Goal: Check status: Check status

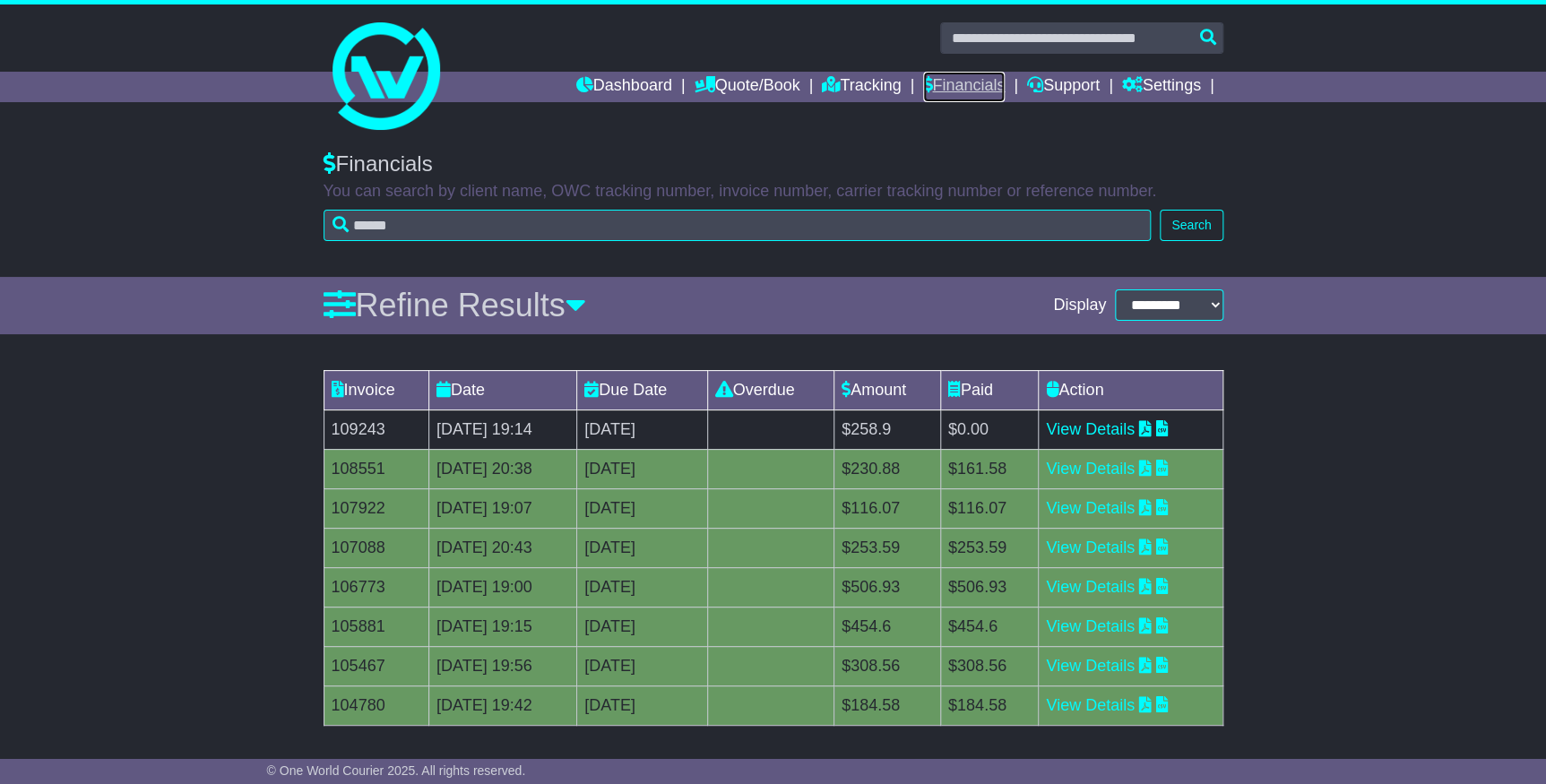
click at [968, 81] on link "Financials" at bounding box center [964, 87] width 81 height 30
click at [1388, 647] on div "Invoice Date Due Date Overdue Amount Paid Action 109243 25 Sep 2025 19:14 2nd O…" at bounding box center [773, 598] width 1546 height 472
click at [1105, 466] on link "View Details" at bounding box center [1090, 469] width 89 height 18
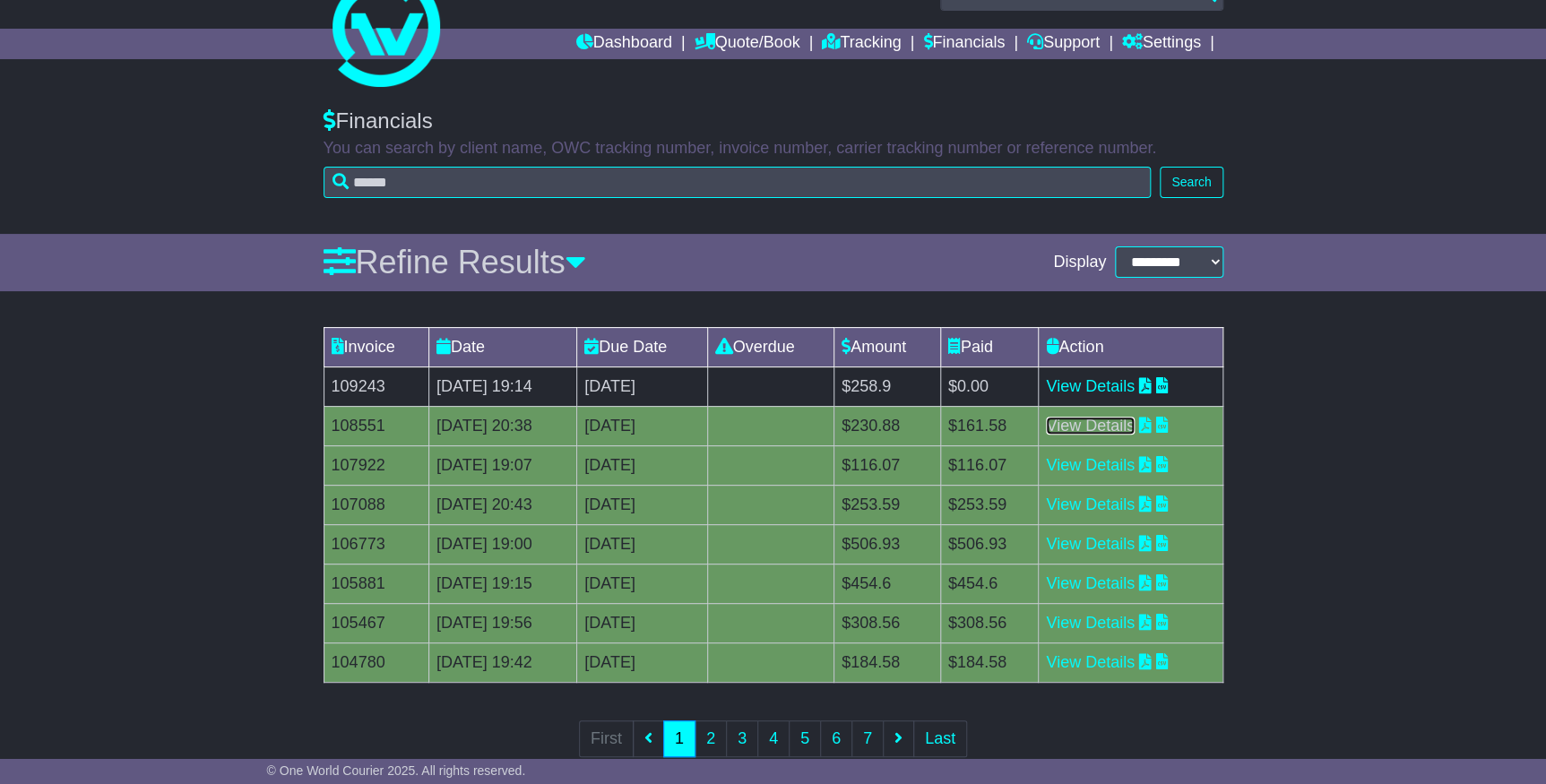
scroll to position [82, 0]
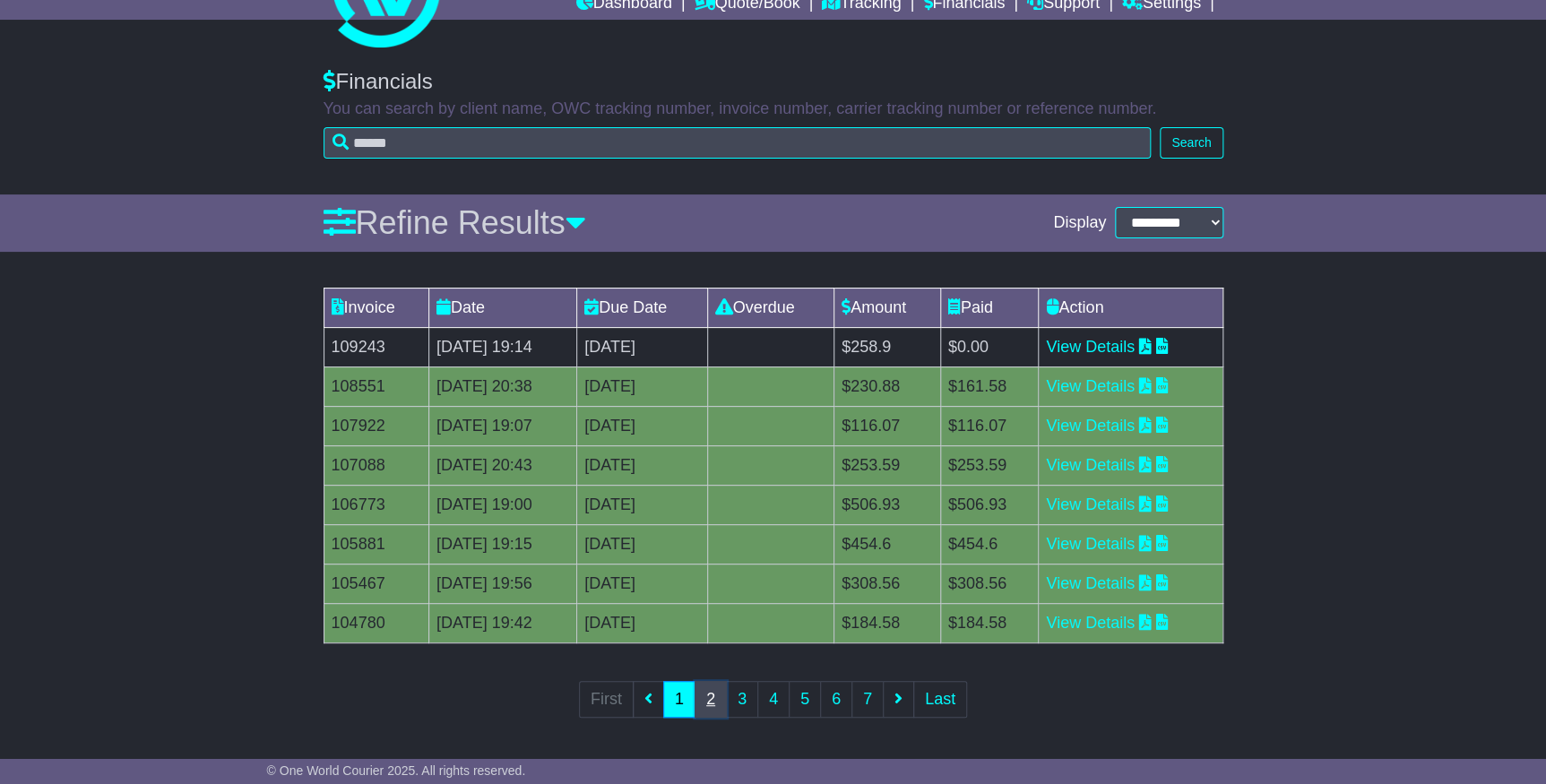
click at [706, 705] on link "2" at bounding box center [710, 700] width 32 height 37
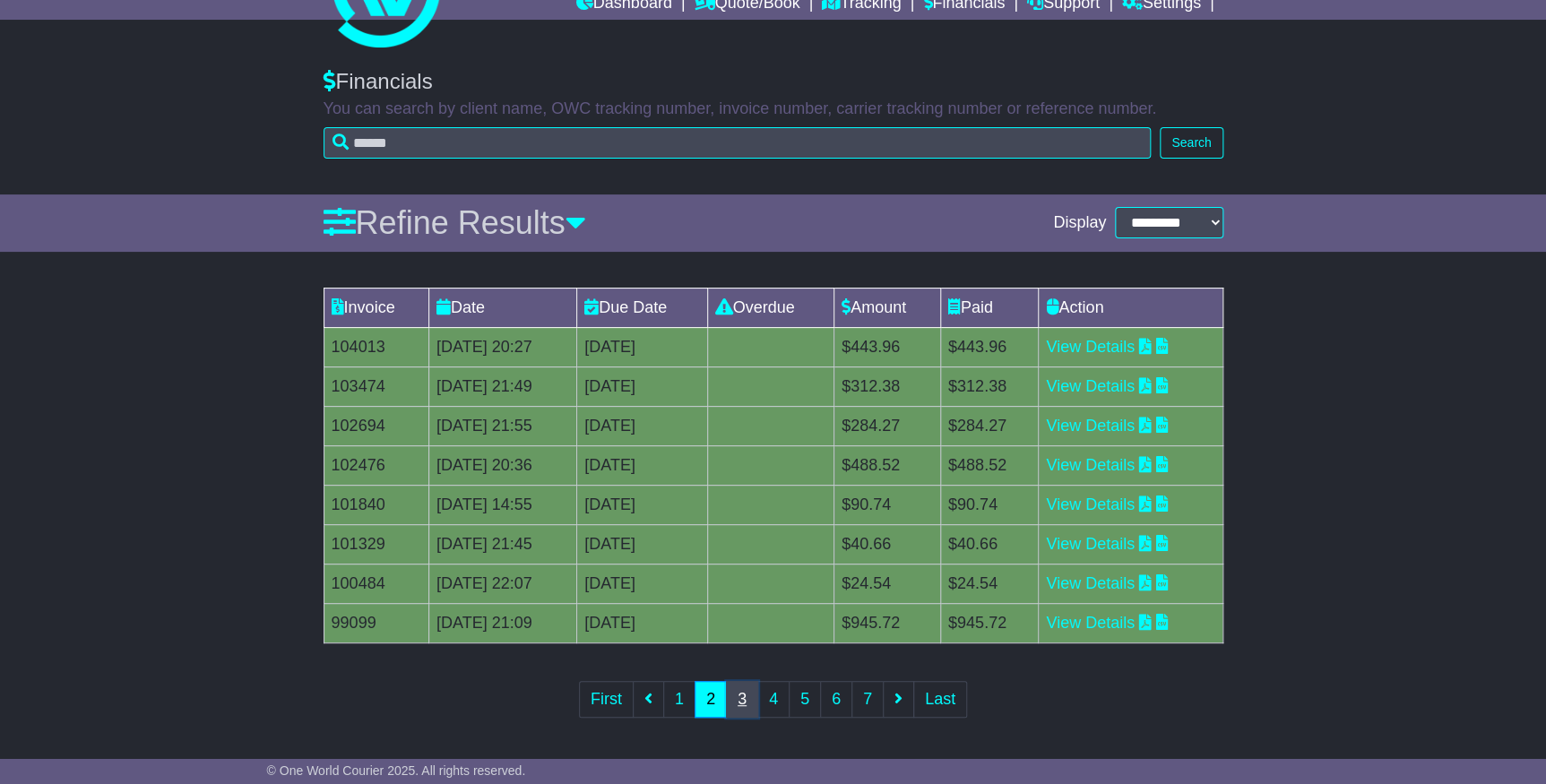
click at [745, 704] on link "3" at bounding box center [742, 700] width 32 height 37
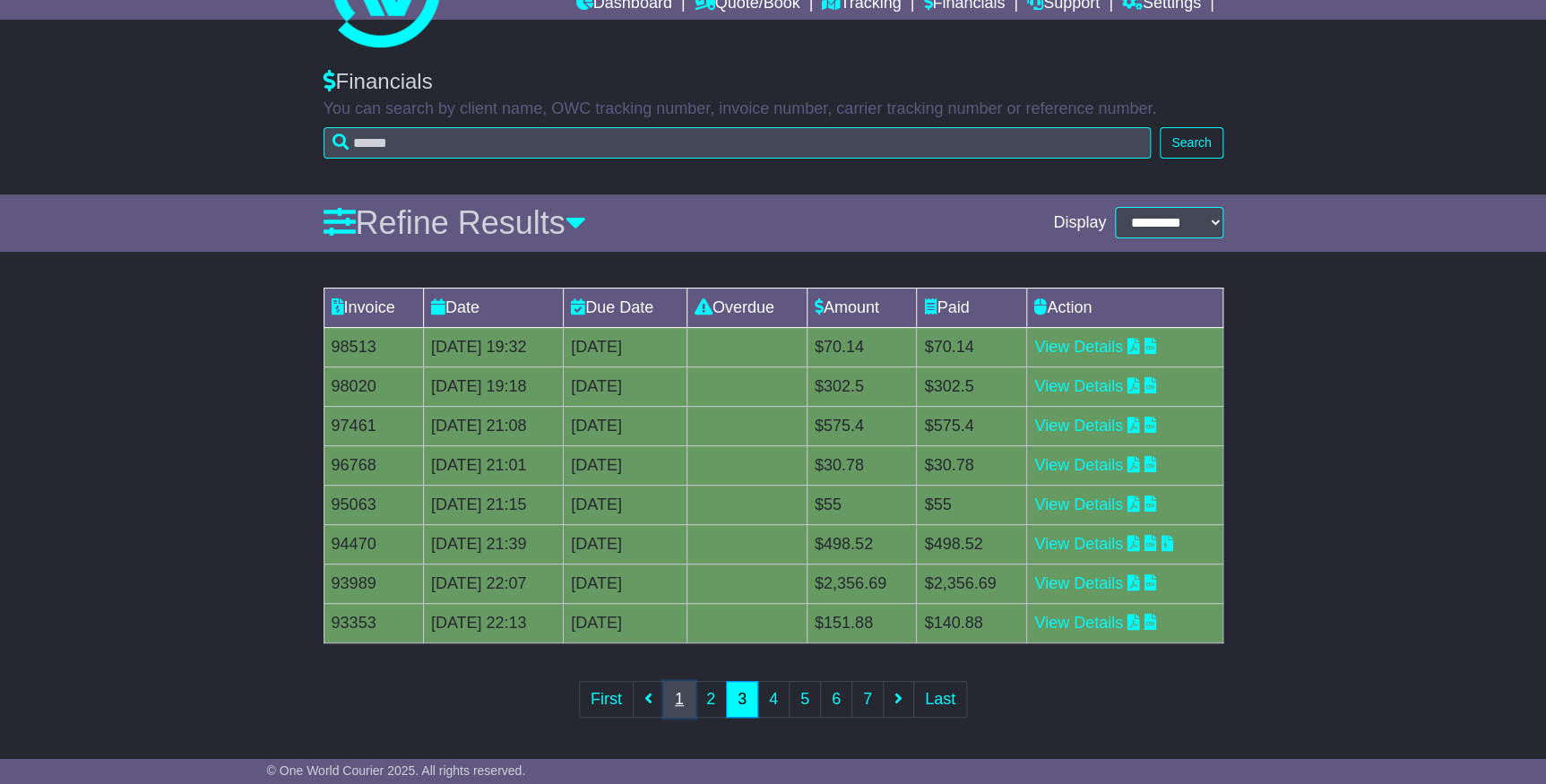
click at [677, 699] on link "1" at bounding box center [679, 700] width 32 height 37
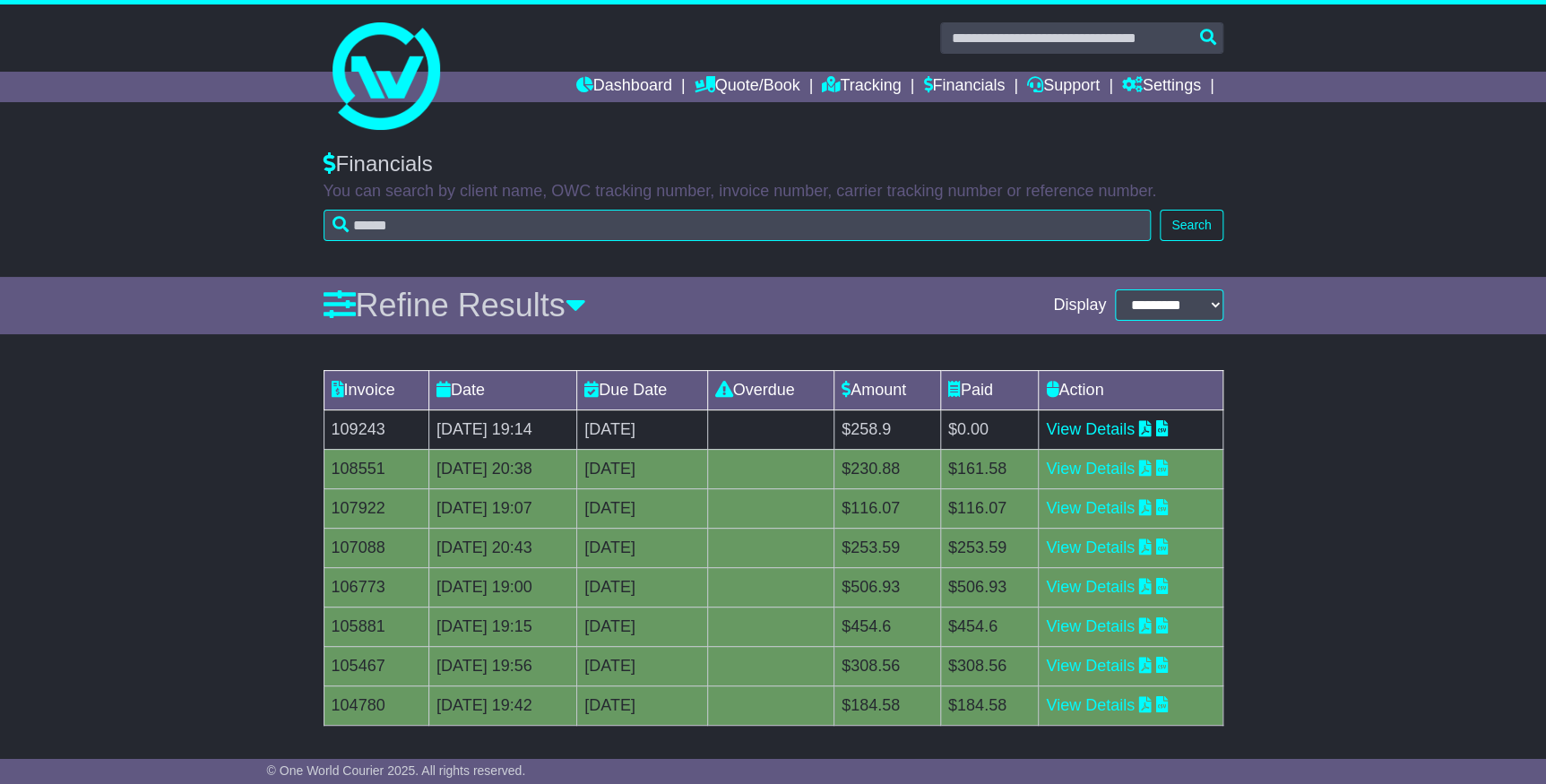
scroll to position [0, 0]
click at [852, 83] on link "Tracking" at bounding box center [862, 87] width 79 height 30
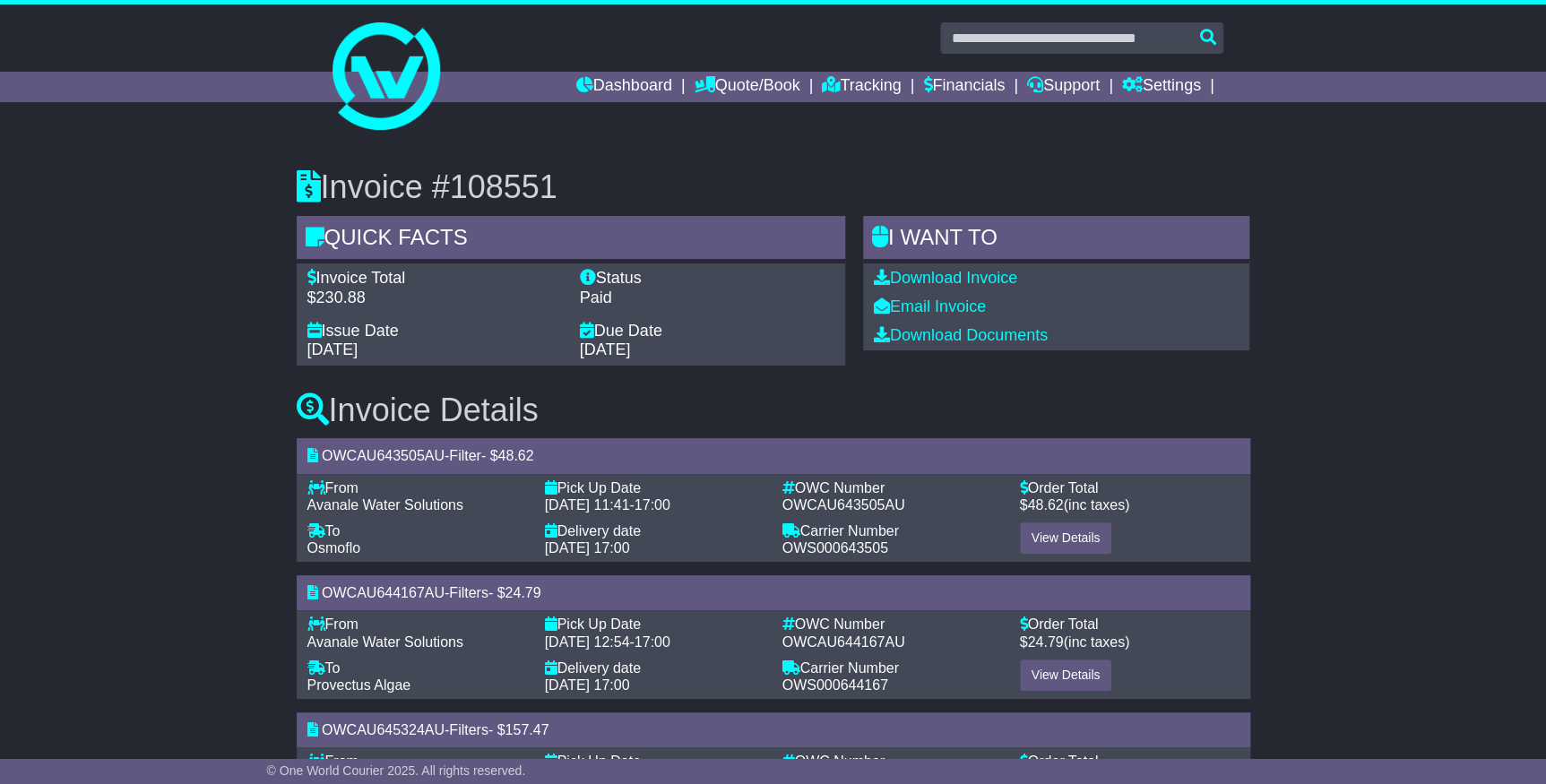
drag, startPoint x: 0, startPoint y: 347, endPoint x: 71, endPoint y: 379, distance: 77.9
click at [0, 349] on html "nick@avanale.com.au Logout Nic Quirk nick@avanale.com.au 0483800478 Change Pass…" at bounding box center [773, 392] width 1546 height 784
click at [849, 89] on link "Tracking" at bounding box center [862, 87] width 79 height 30
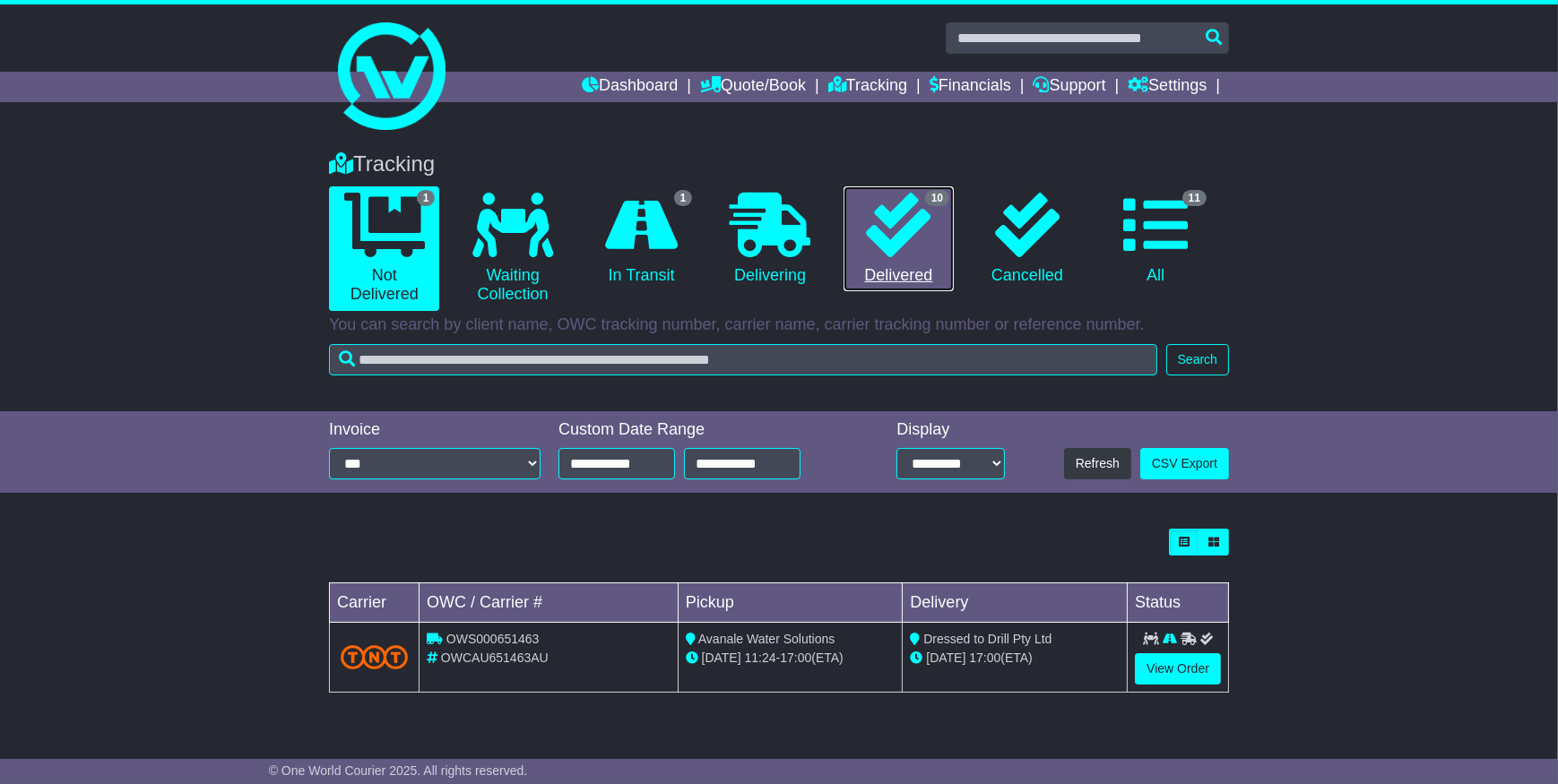
click at [925, 242] on icon at bounding box center [898, 225] width 65 height 65
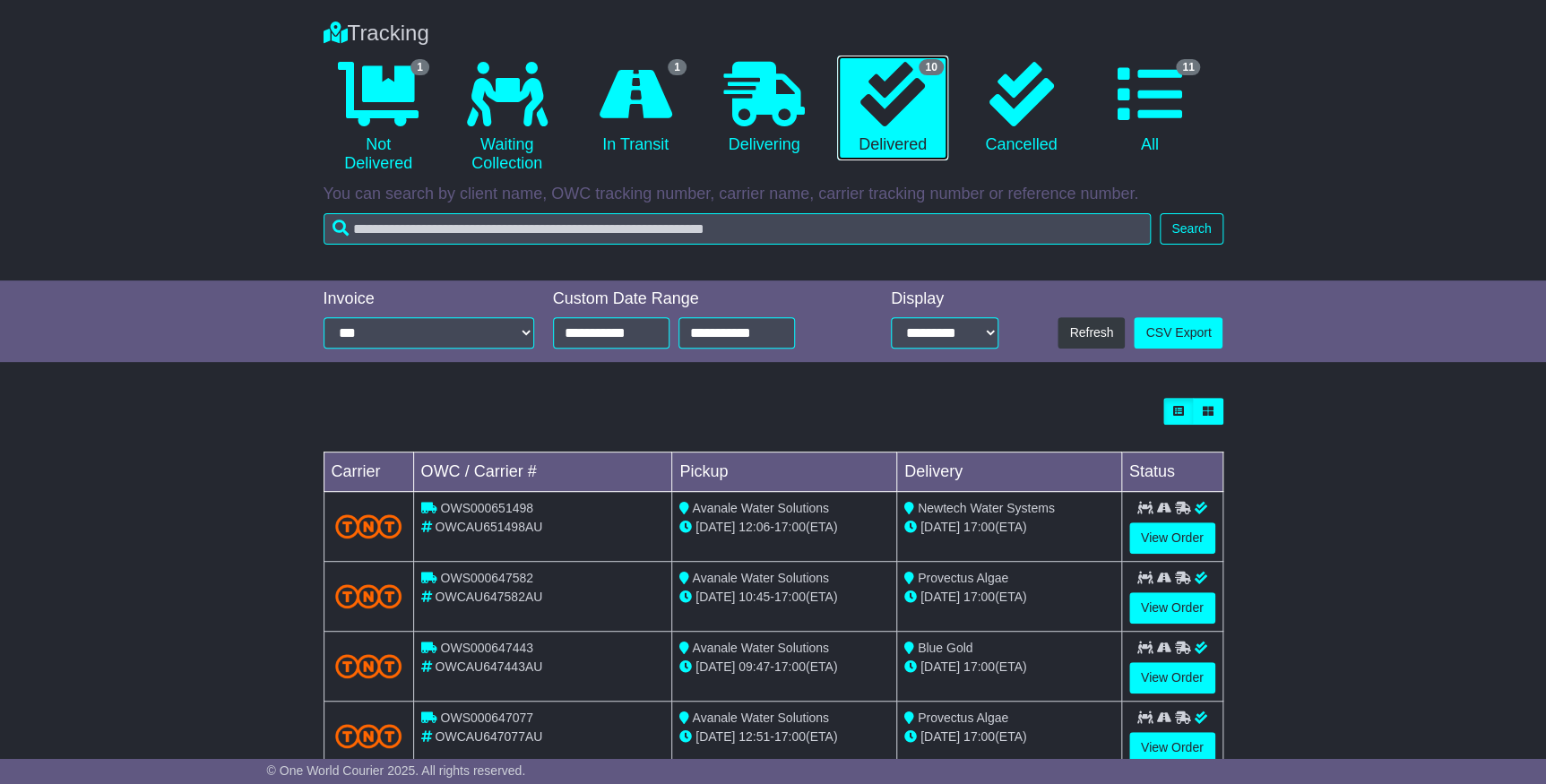
scroll to position [294, 0]
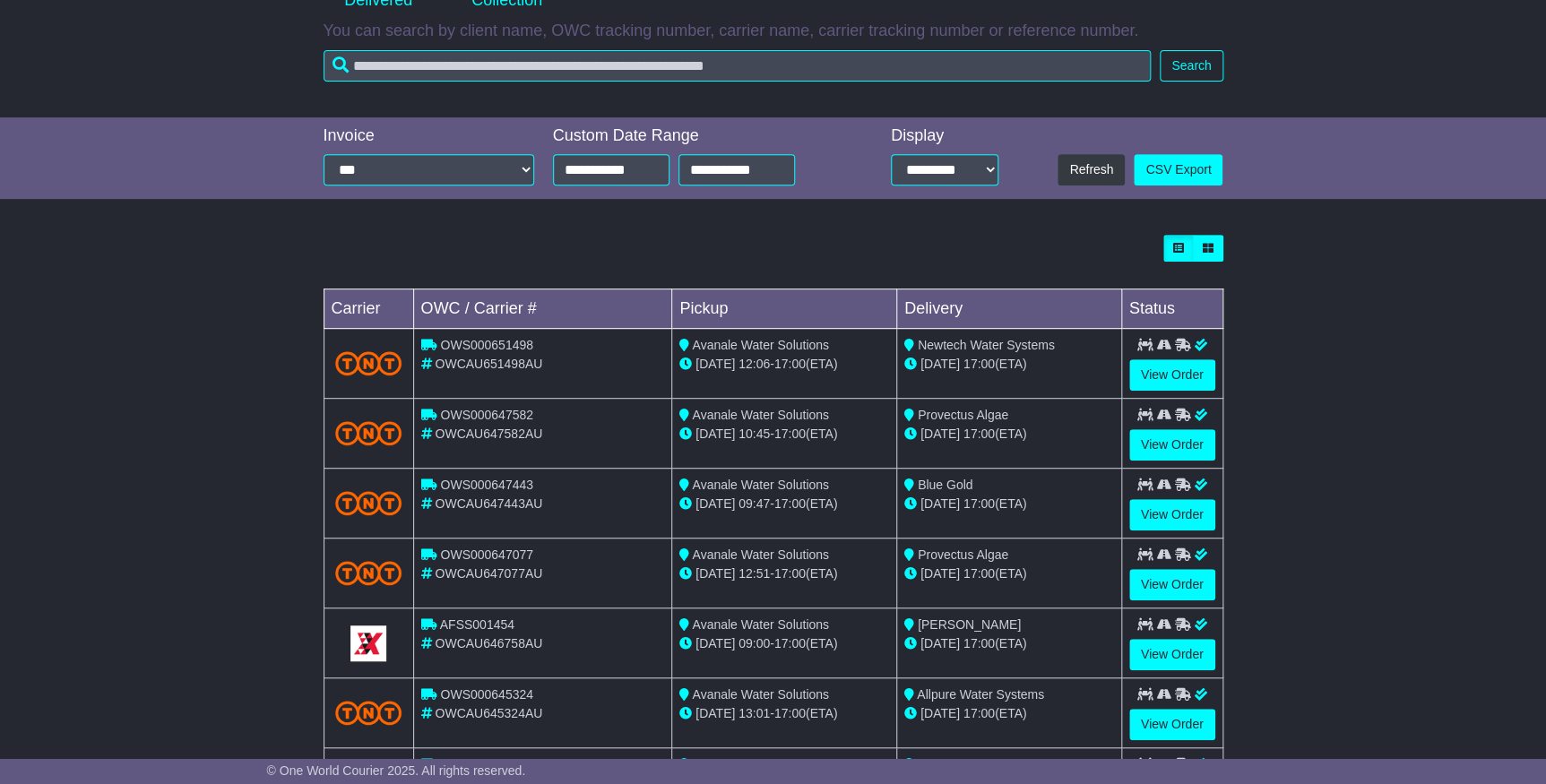
click at [1292, 340] on div "Loading... No bookings found Carrier OWC / Carrier # Pickup Delivery Status OWS…" at bounding box center [773, 611] width 1546 height 770
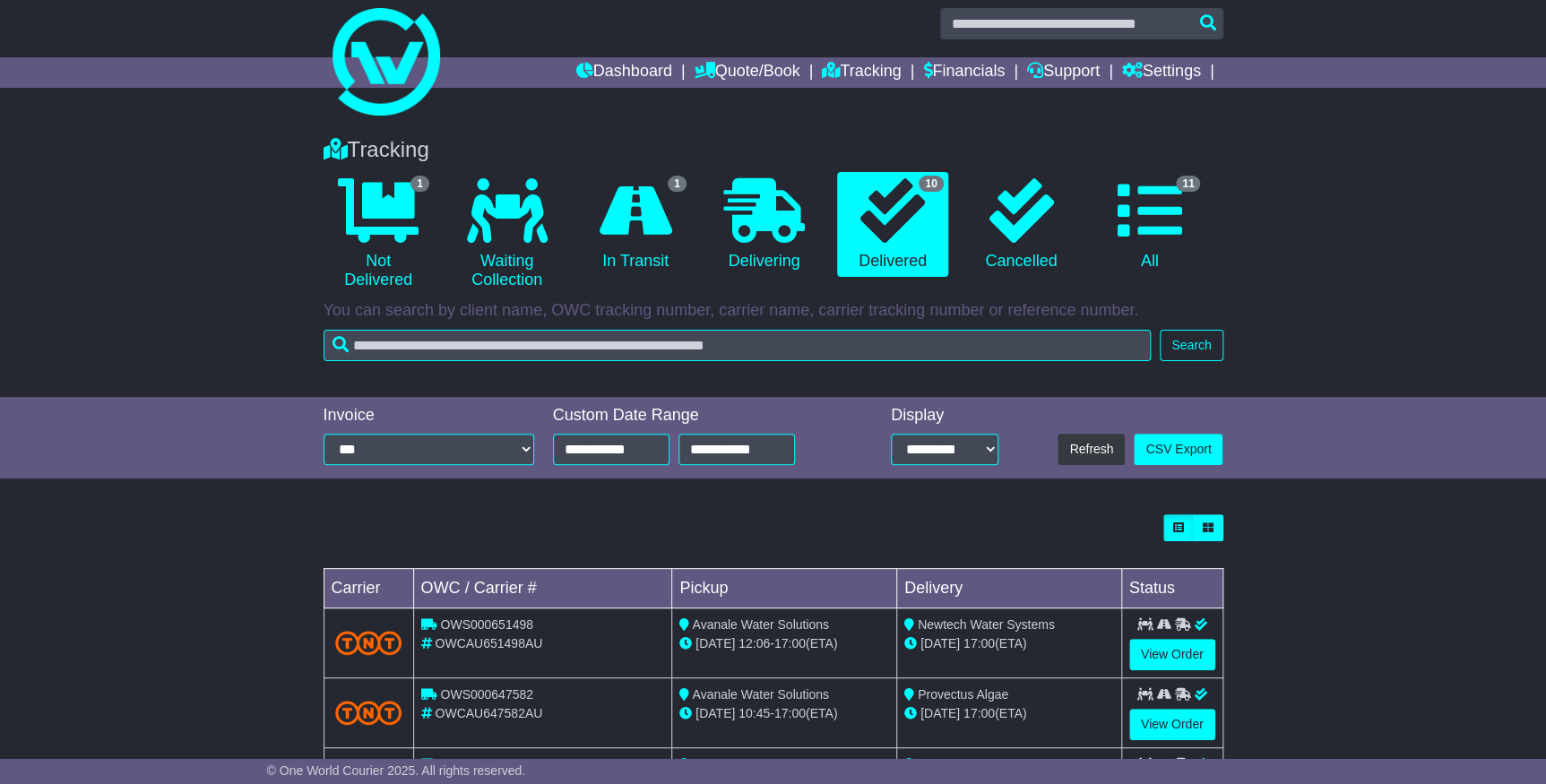
scroll to position [0, 0]
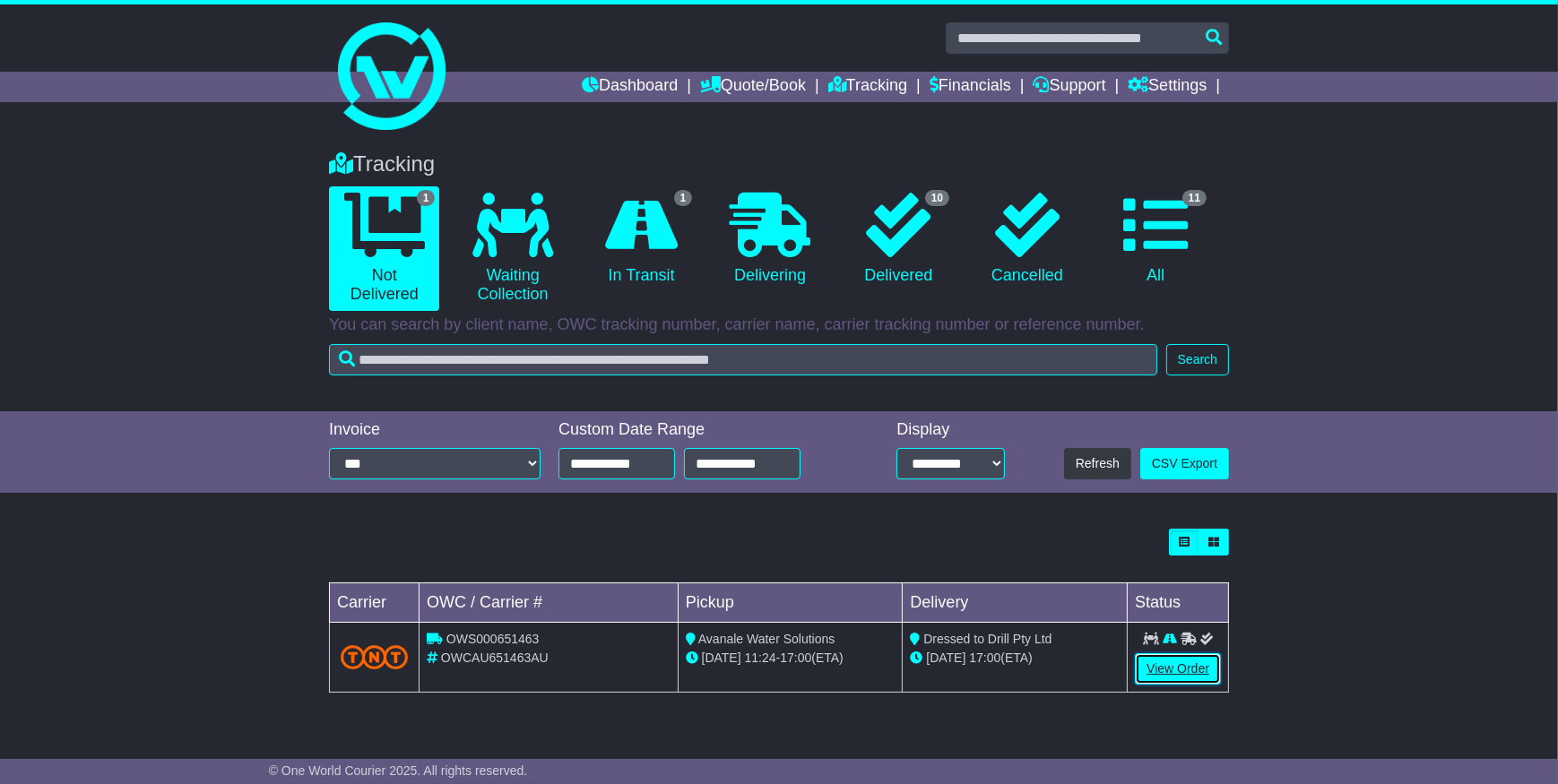
click at [1204, 662] on link "View Order" at bounding box center [1177, 669] width 86 height 31
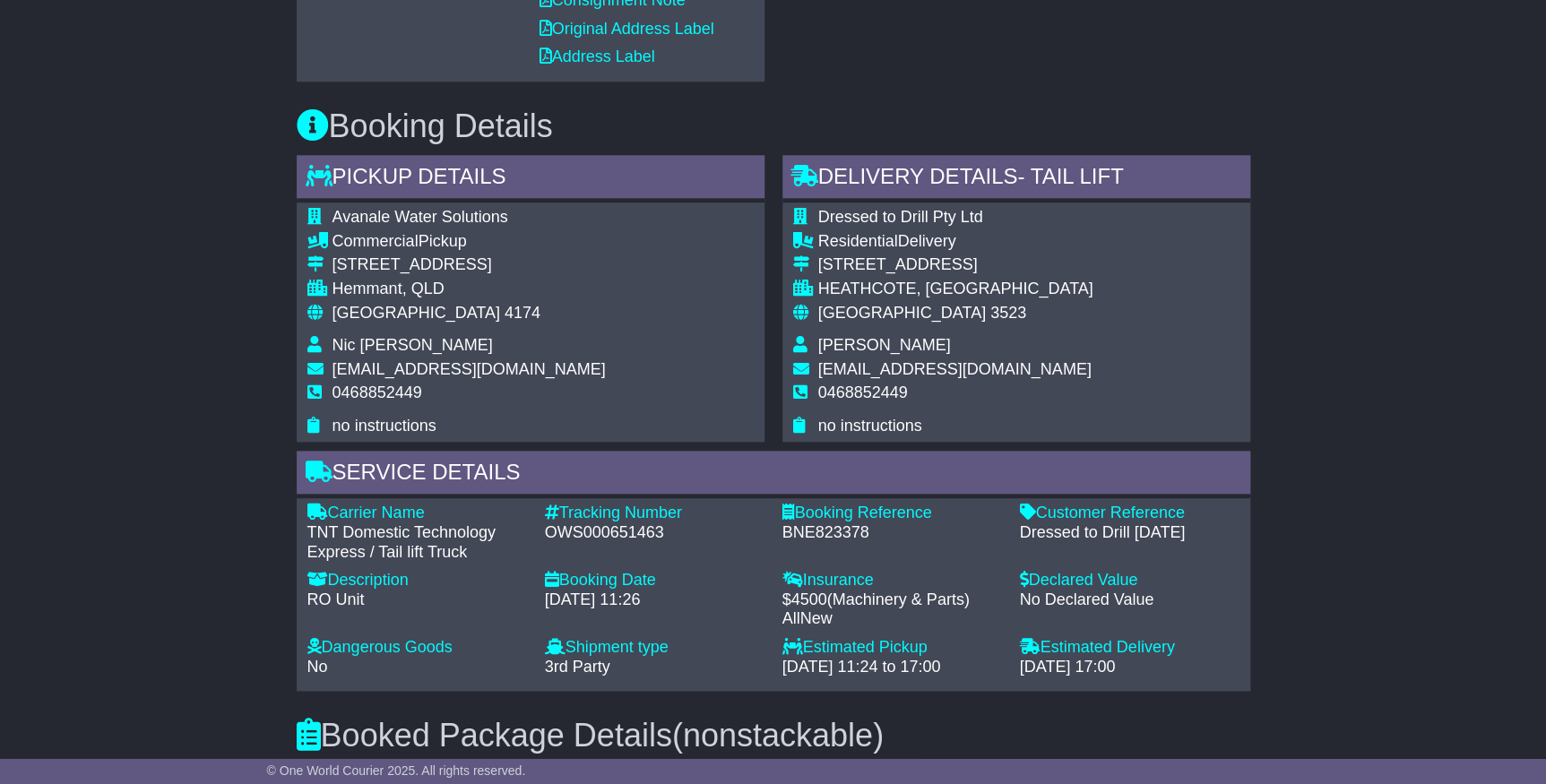
scroll to position [733, 0]
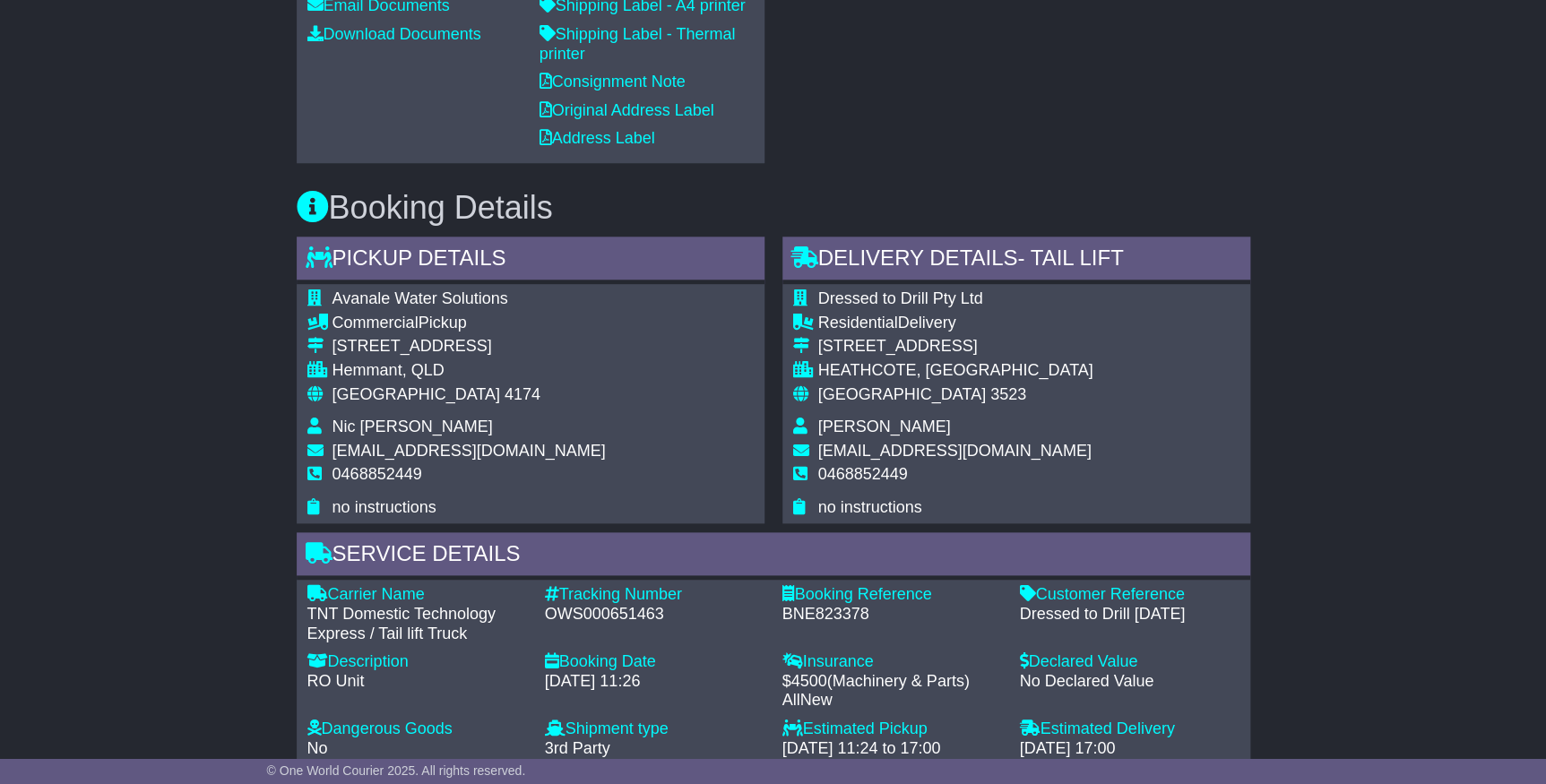
click at [1404, 564] on div "Email Download Tracking Pricing Insurance" at bounding box center [773, 614] width 1546 height 2065
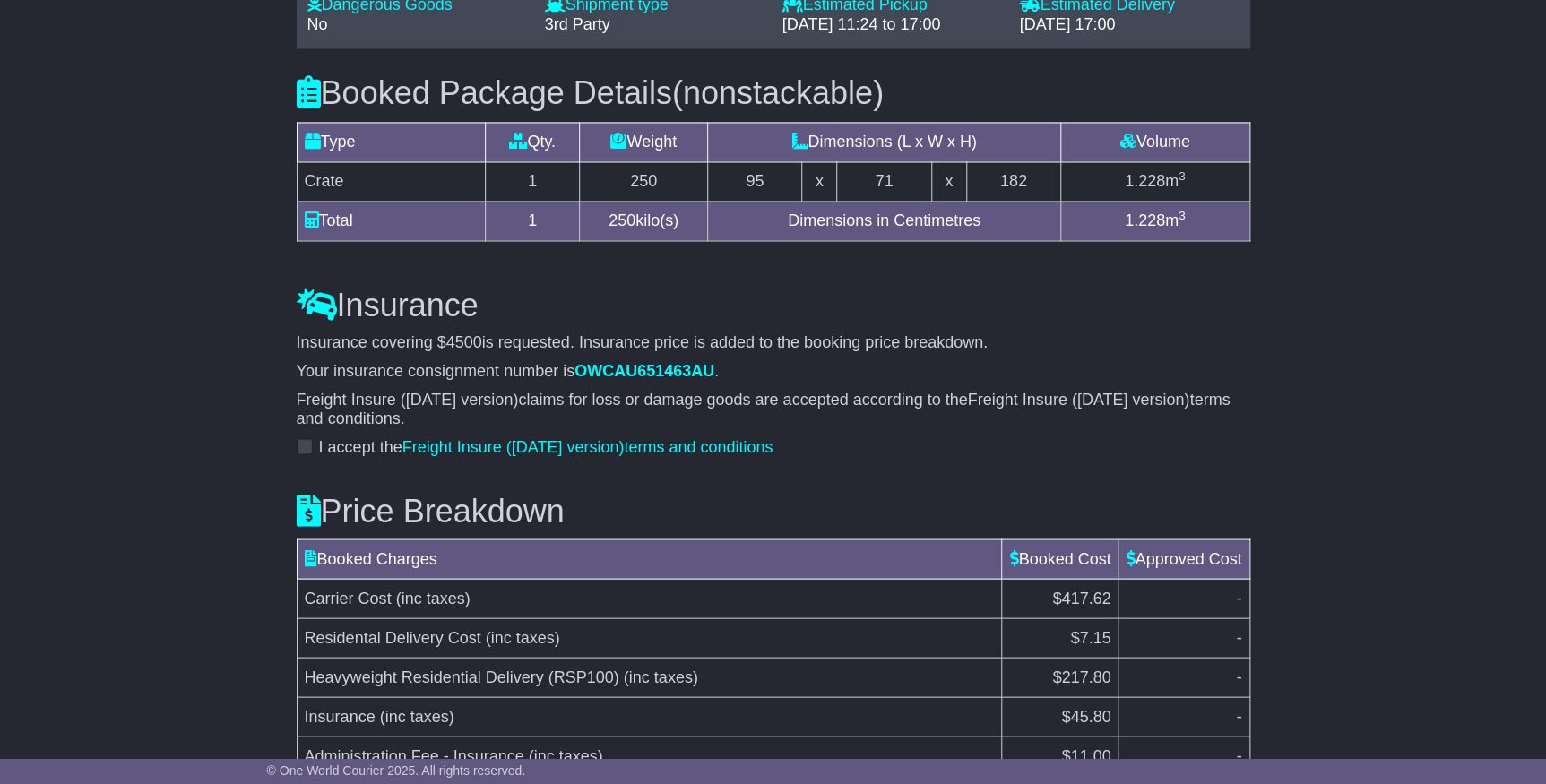
scroll to position [1548, 0]
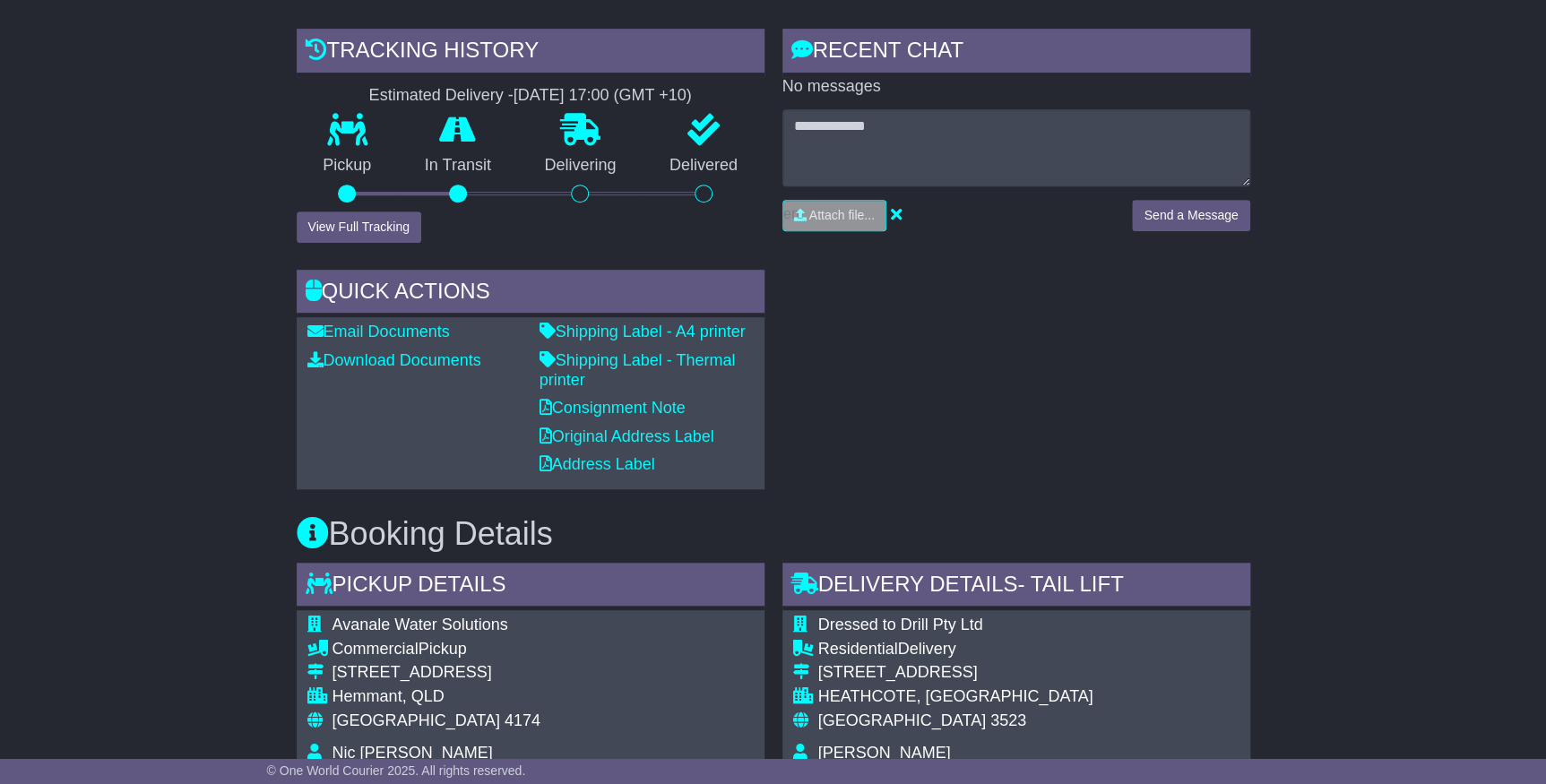
scroll to position [0, 0]
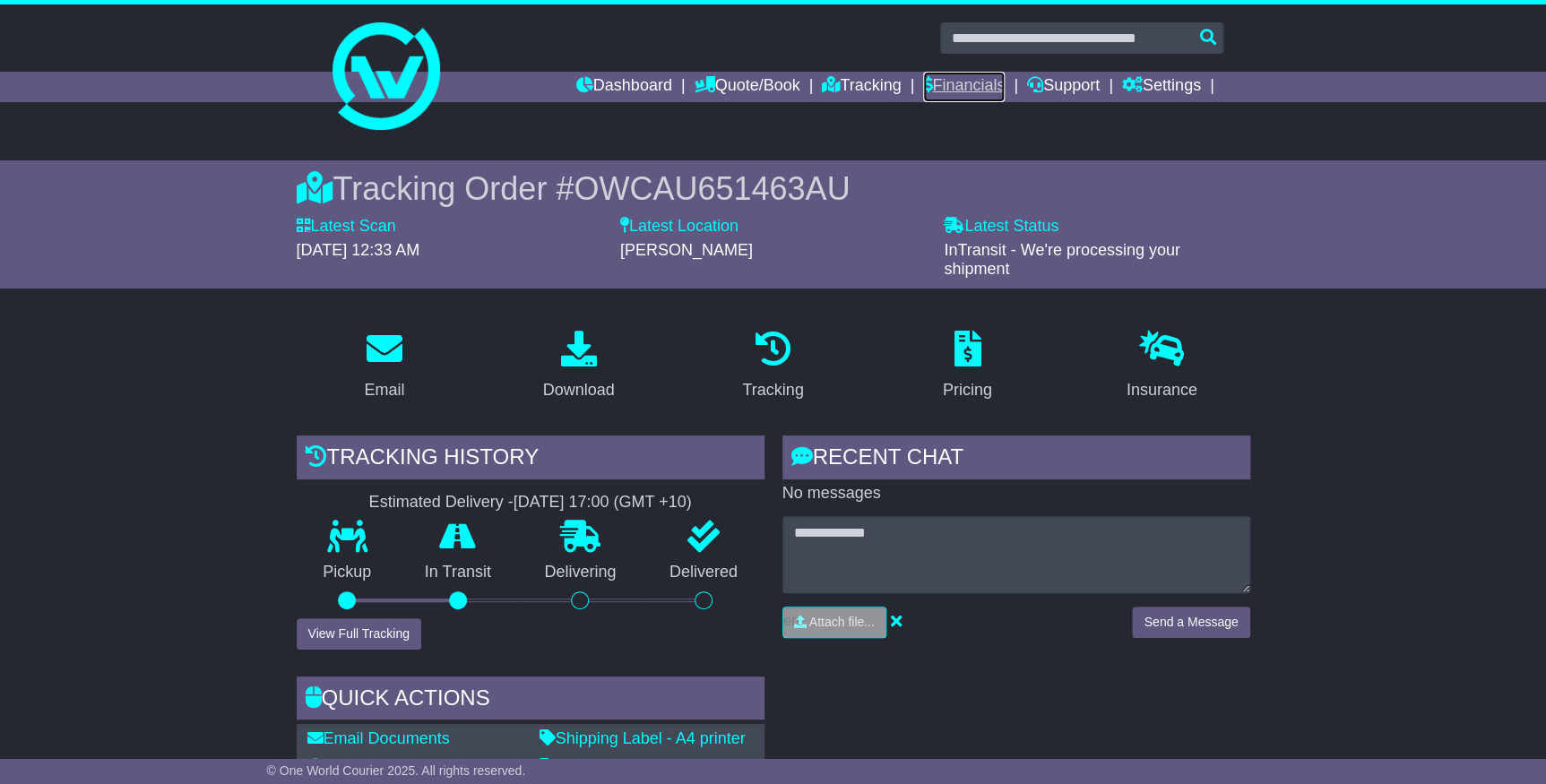
click at [949, 82] on link "Financials" at bounding box center [964, 87] width 81 height 30
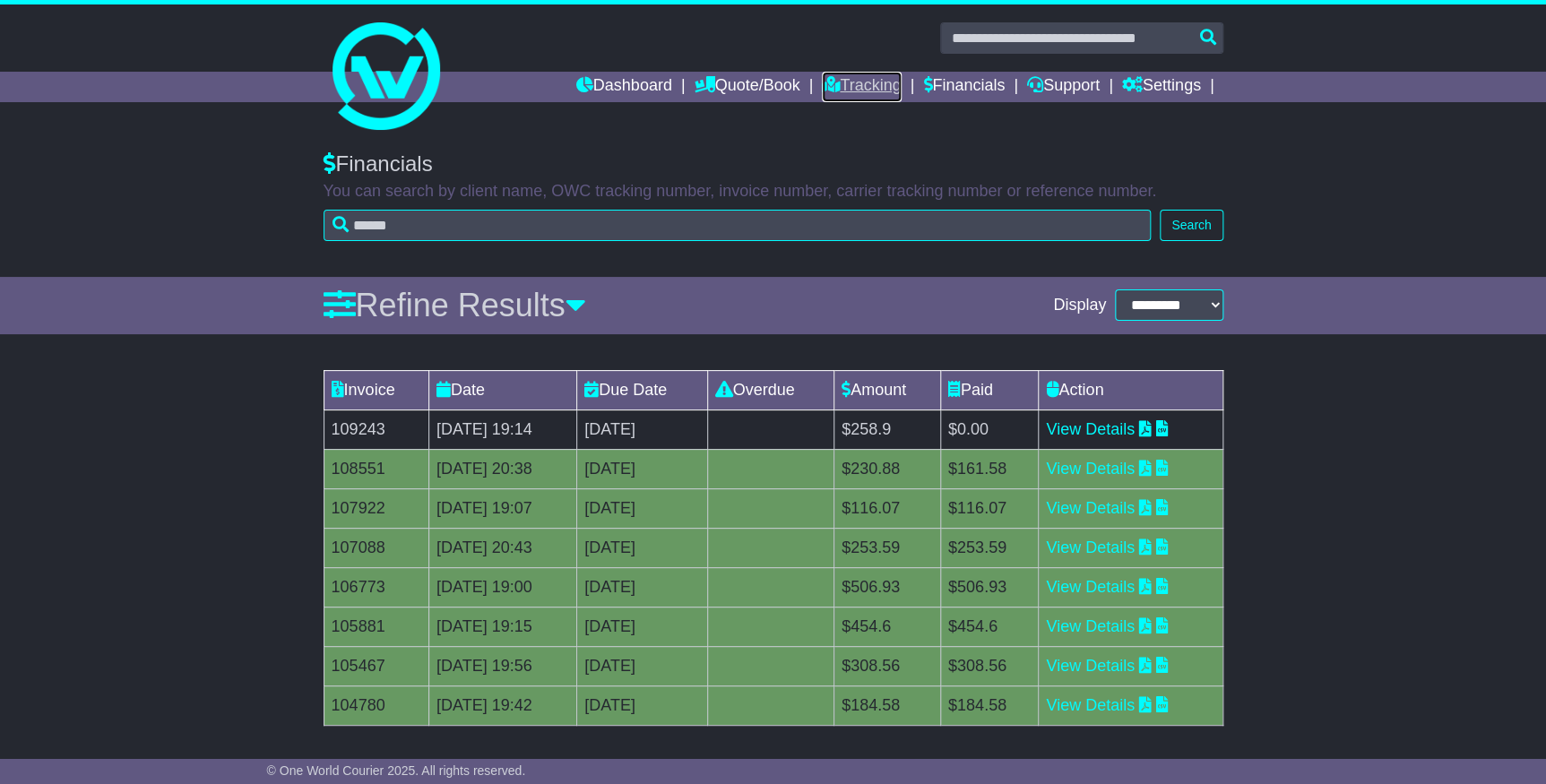
click at [836, 91] on link "Tracking" at bounding box center [862, 87] width 79 height 30
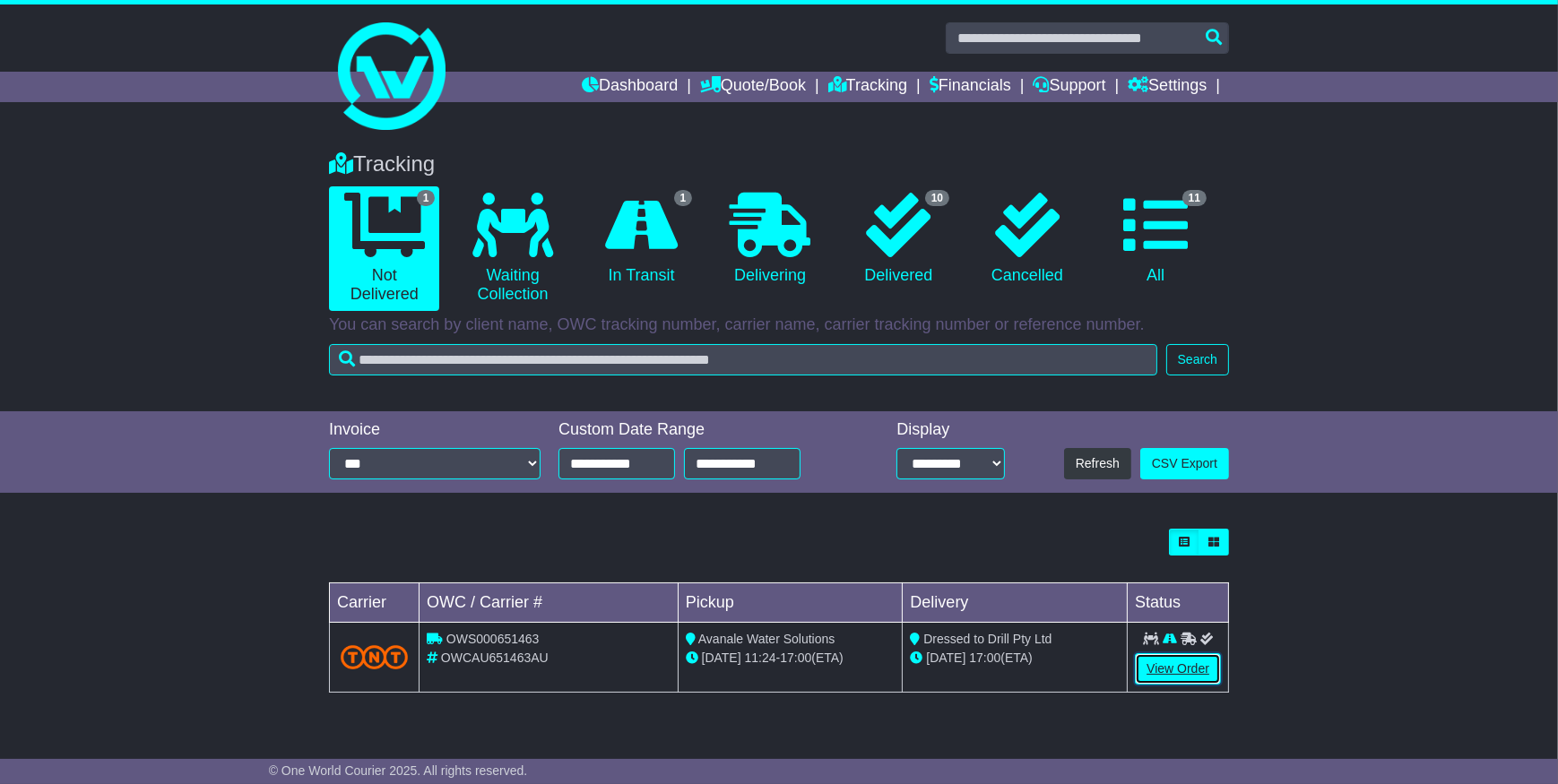
click at [1155, 674] on link "View Order" at bounding box center [1177, 669] width 86 height 31
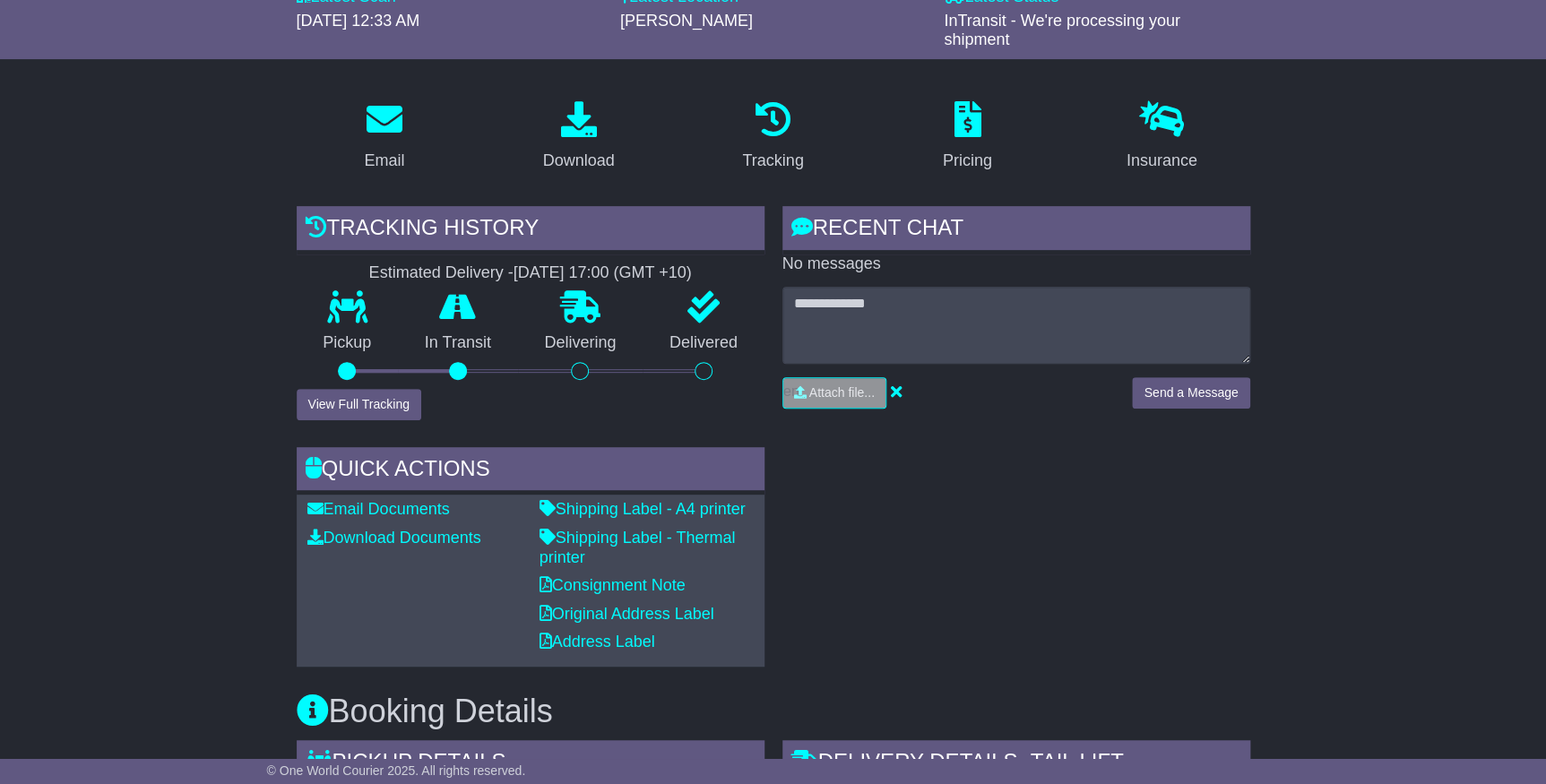
scroll to position [244, 0]
